Goal: Information Seeking & Learning: Understand process/instructions

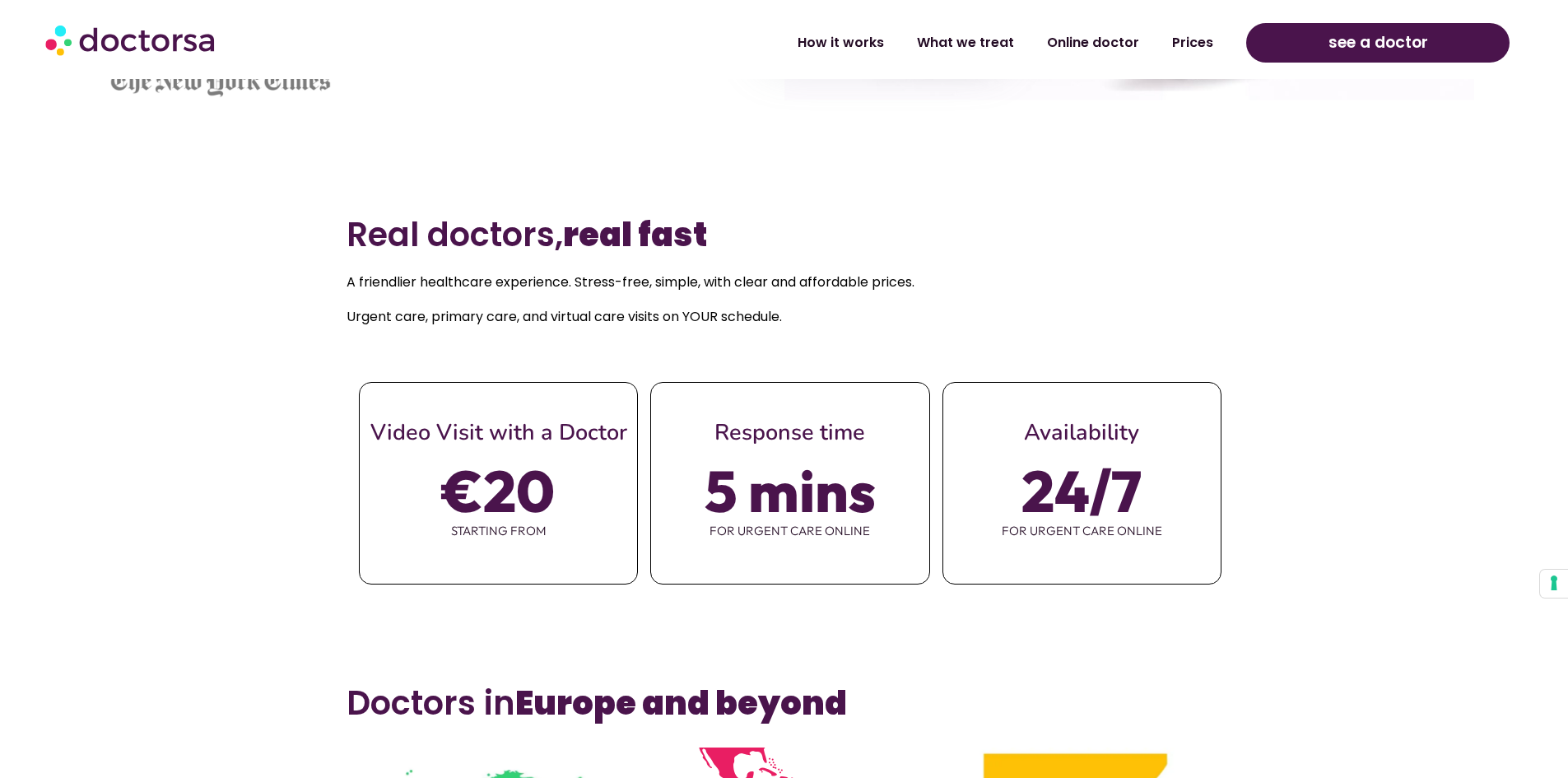
scroll to position [741, 0]
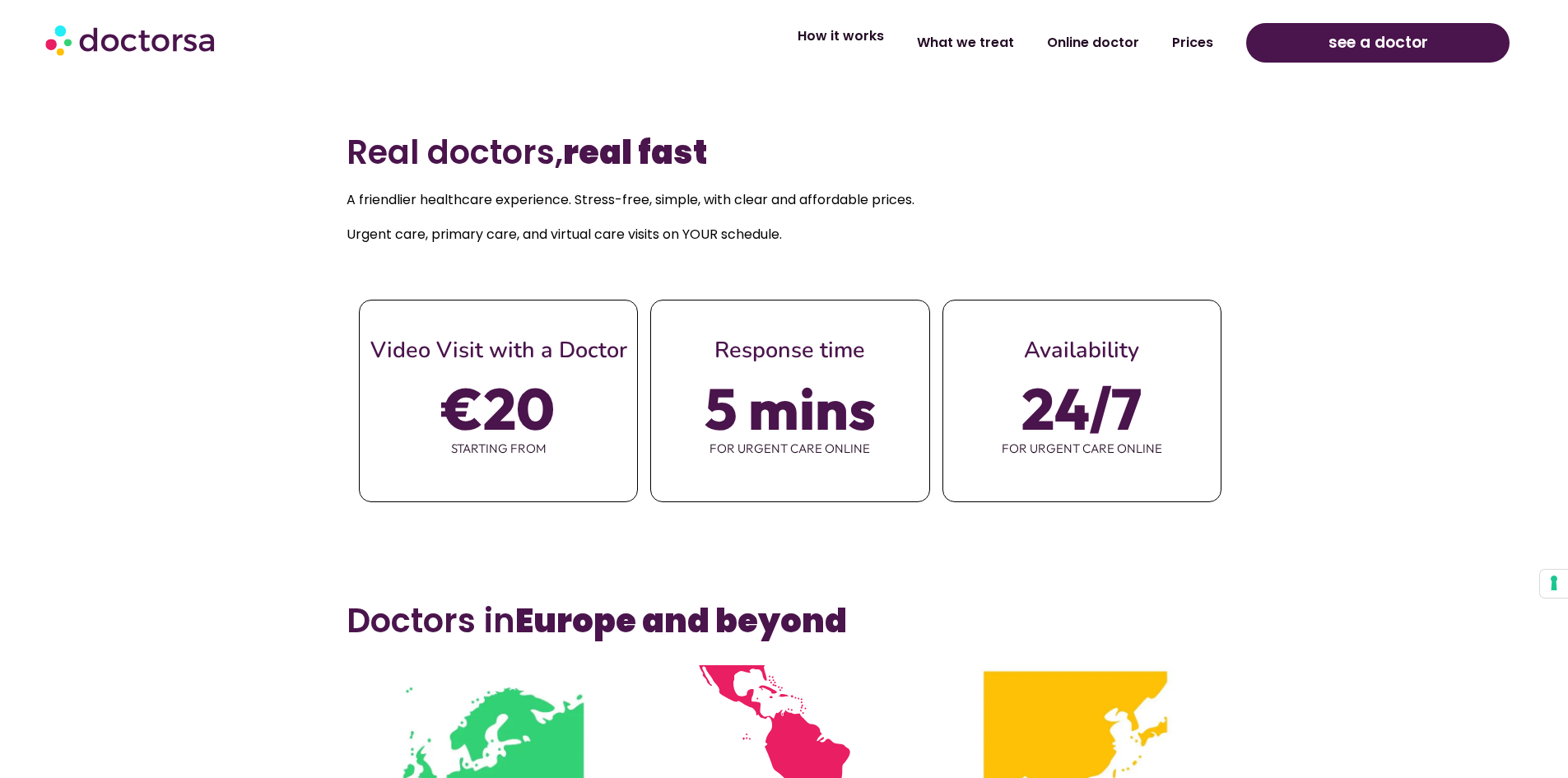
click at [893, 37] on link "How it works" at bounding box center [841, 36] width 120 height 38
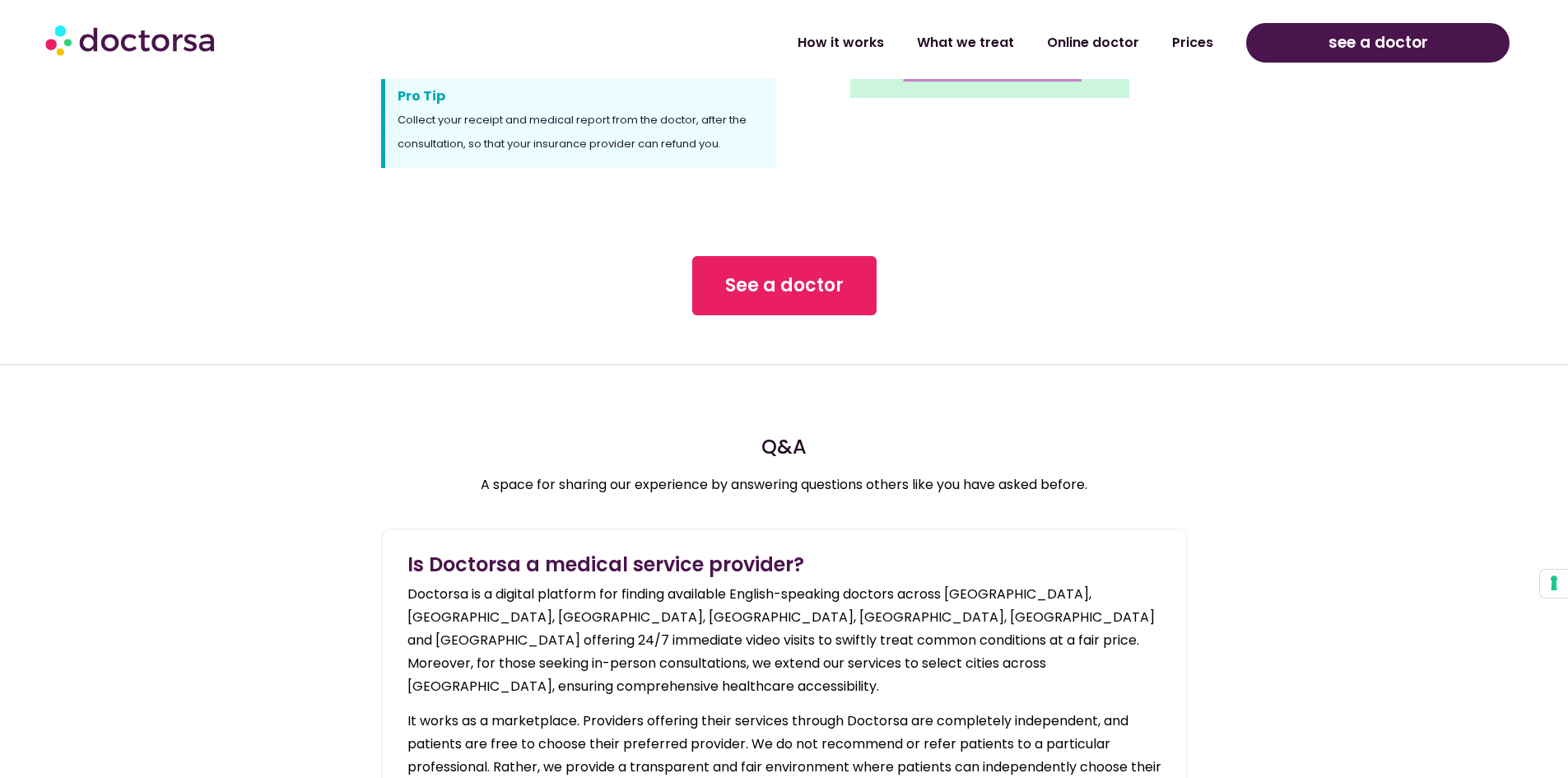
scroll to position [1483, 0]
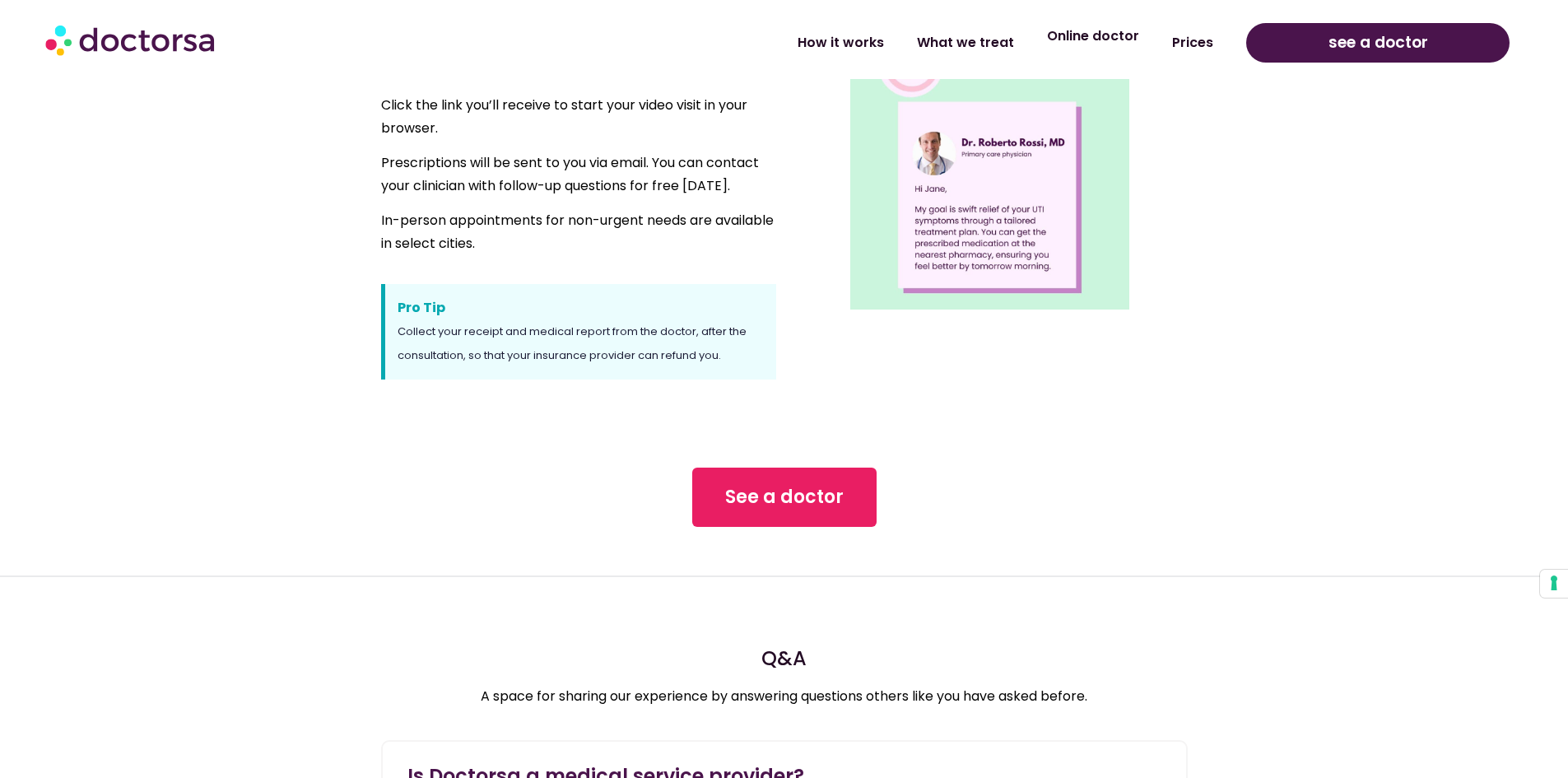
click at [1094, 52] on link "Online doctor" at bounding box center [1093, 36] width 125 height 38
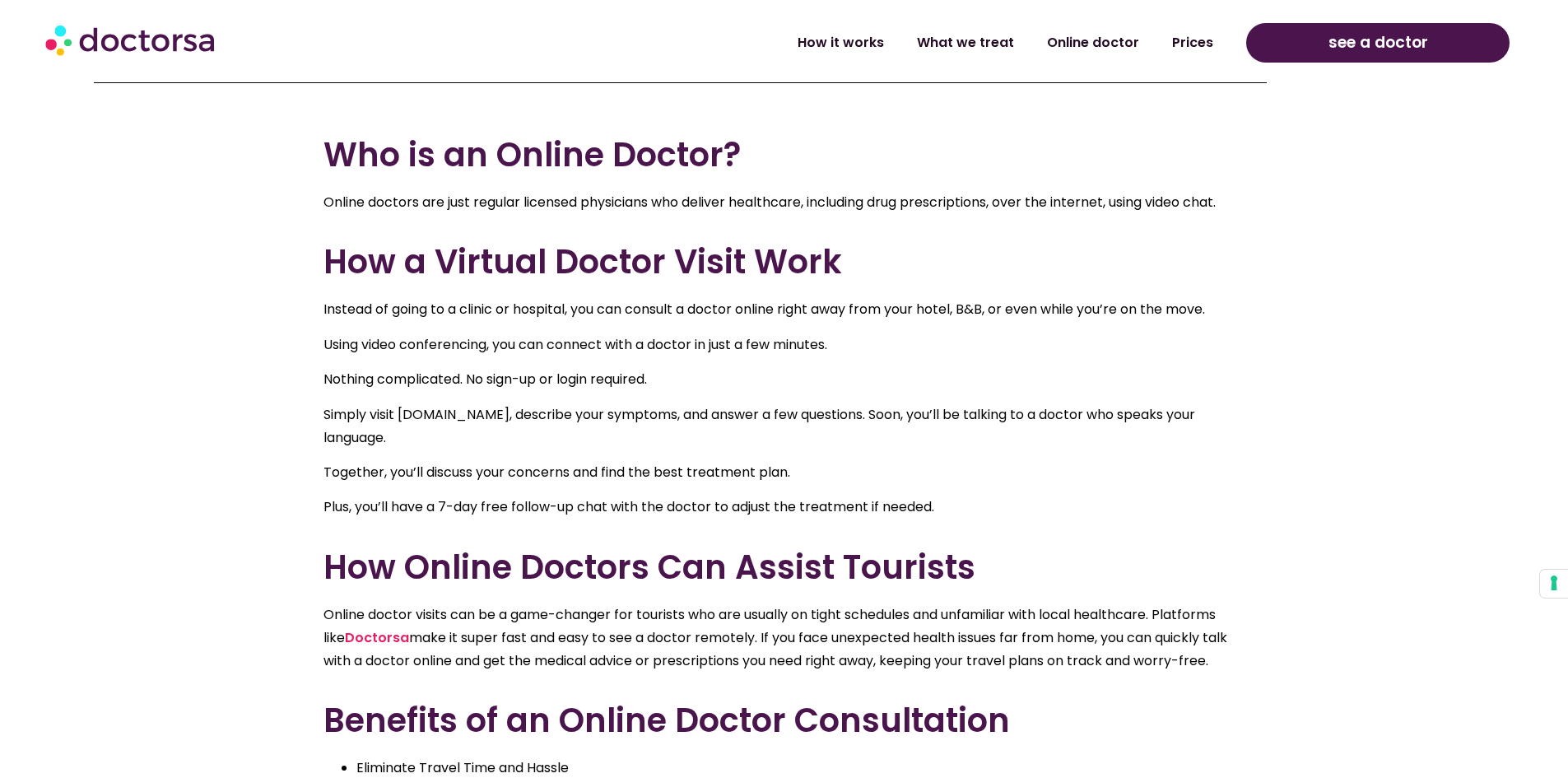
scroll to position [412, 0]
